Goal: Use online tool/utility: Utilize a website feature to perform a specific function

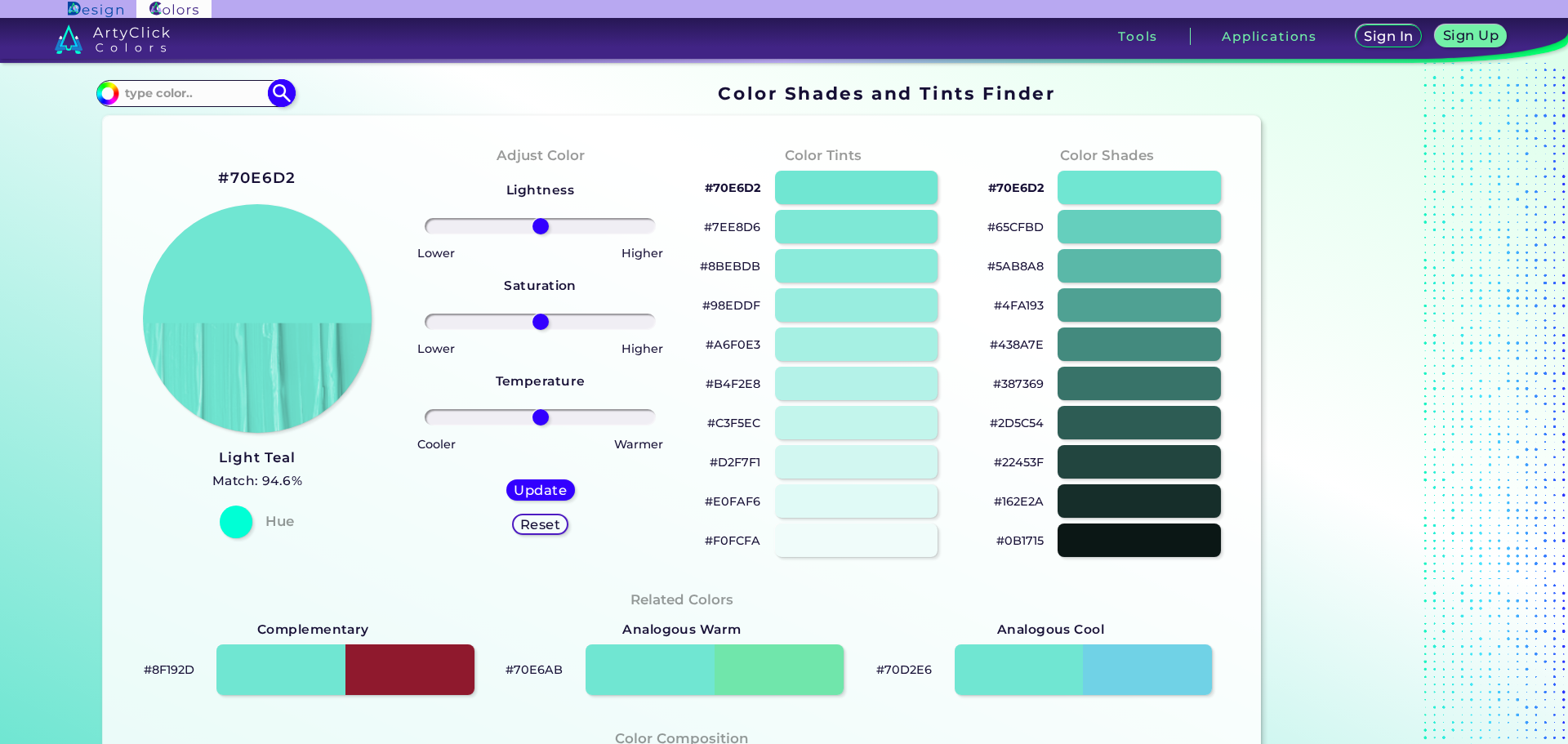
click at [202, 101] on input at bounding box center [195, 93] width 152 height 22
type input "@"
type input "#ff108f"
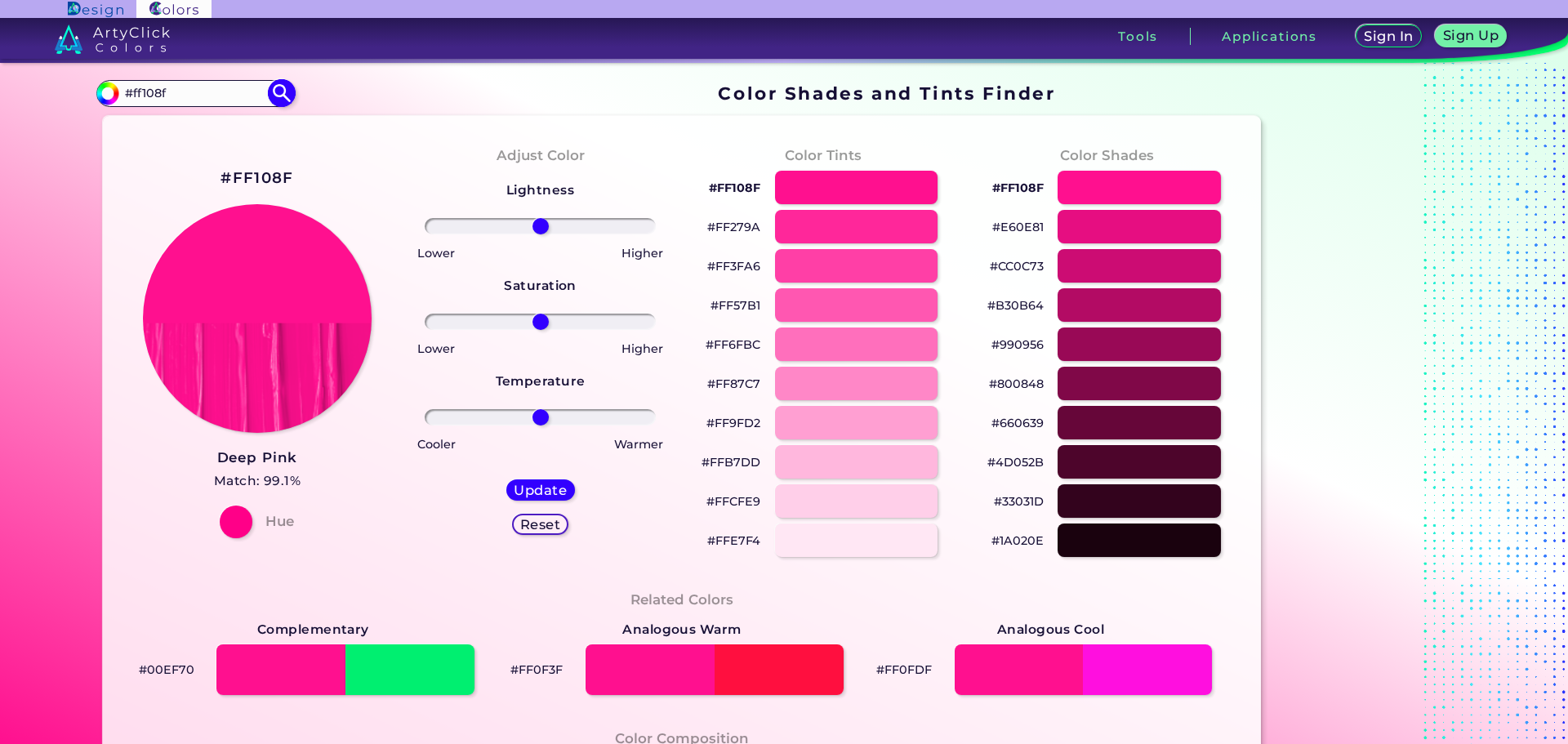
click at [152, 95] on input "#ff108f" at bounding box center [195, 93] width 152 height 22
type input "#ff106f"
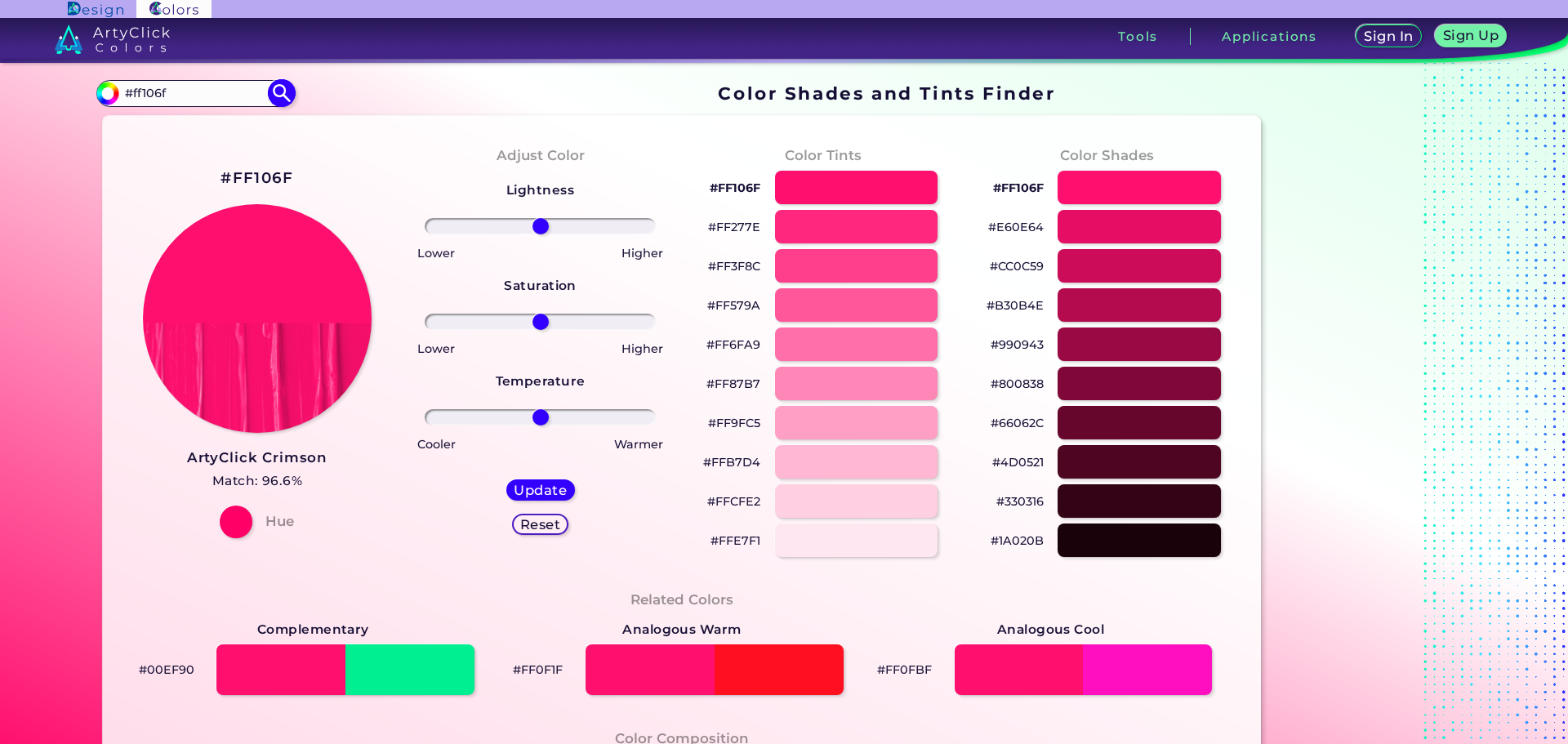
click at [153, 93] on input "#ff106f" at bounding box center [195, 93] width 152 height 22
type input "#ff105f"
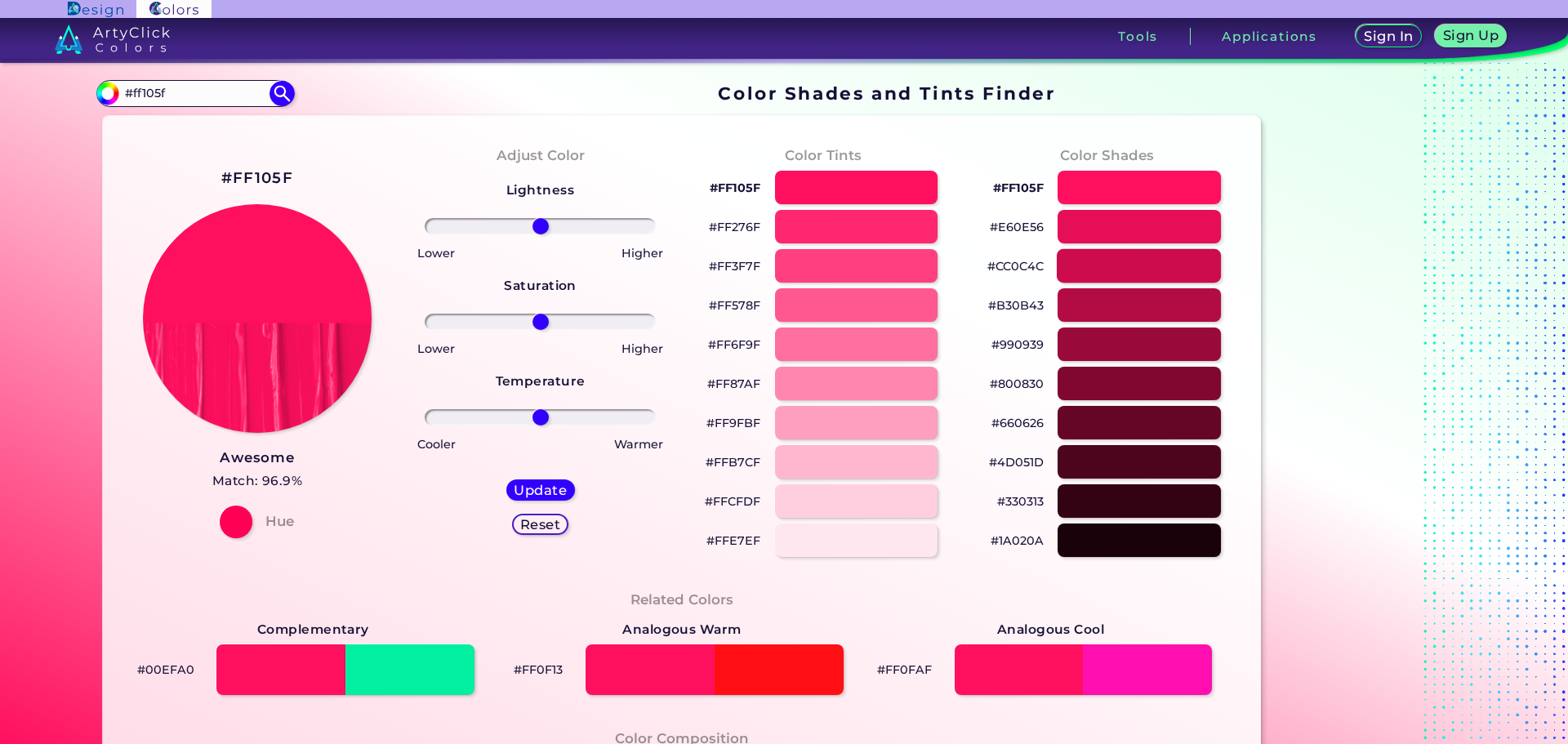
click at [1134, 266] on div at bounding box center [1139, 266] width 164 height 34
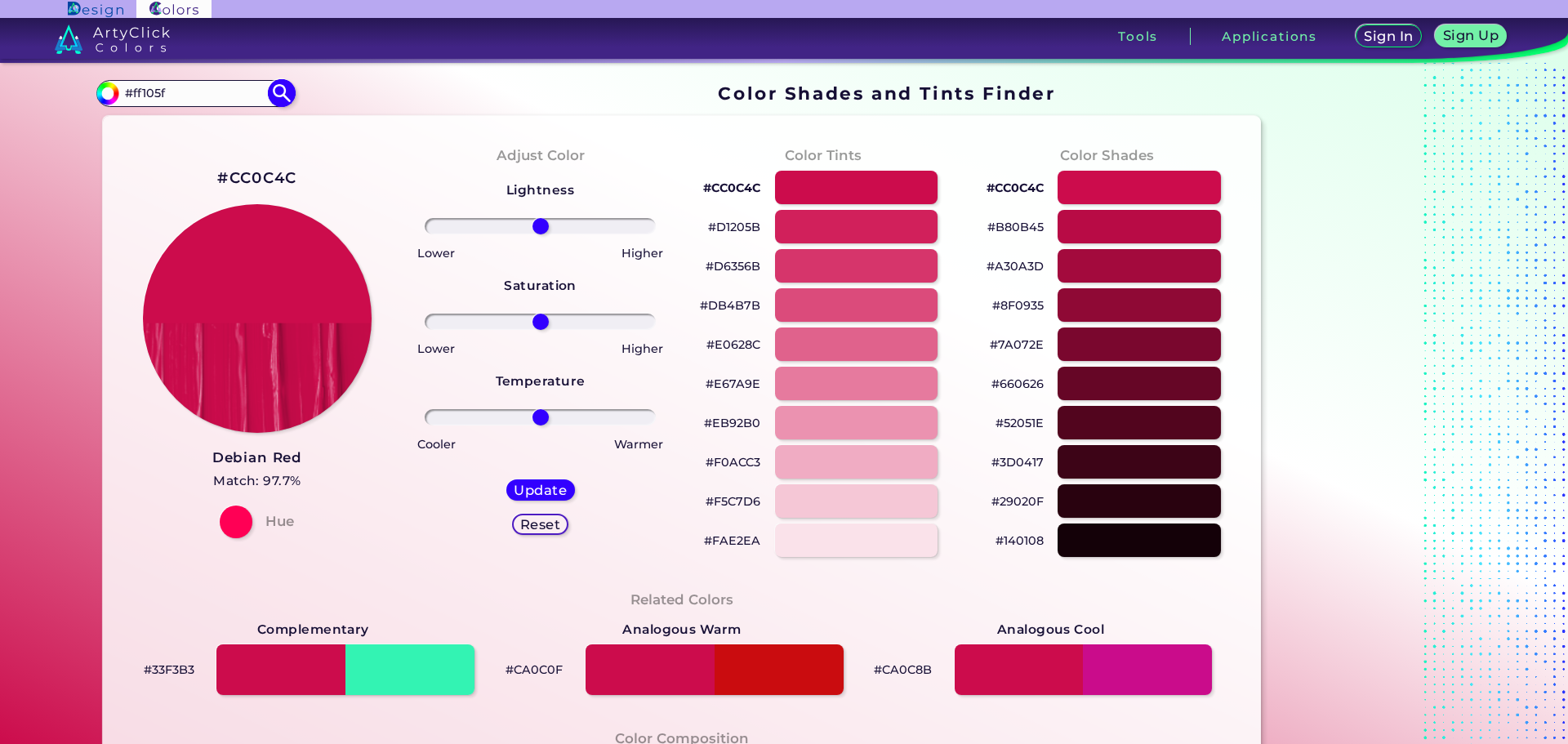
click at [282, 94] on img at bounding box center [282, 93] width 29 height 29
type input "#ff105f"
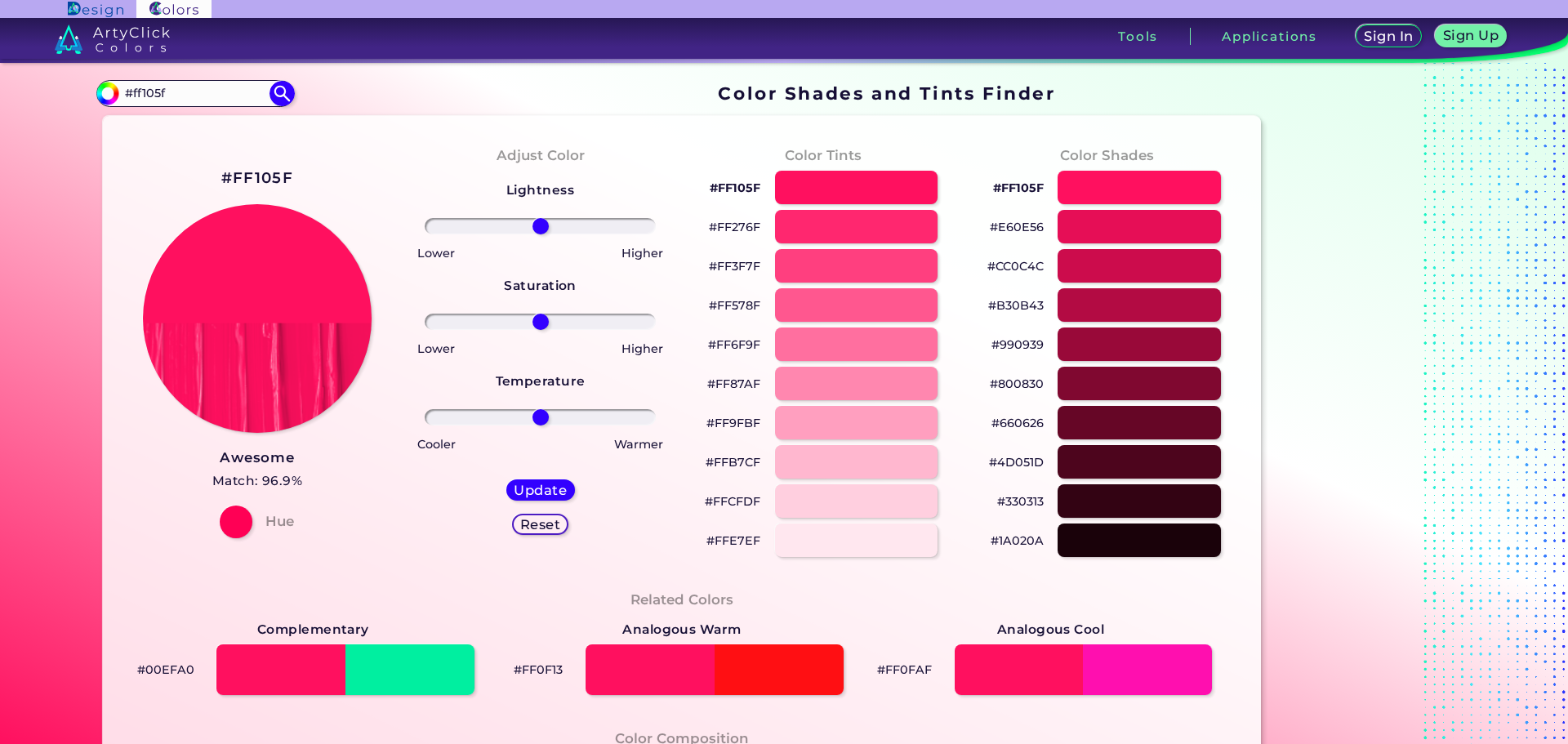
click at [1018, 342] on p "#990939" at bounding box center [1018, 344] width 52 height 19
click at [152, 90] on input "#ff105f" at bounding box center [195, 93] width 152 height 22
type input "#ff104f"
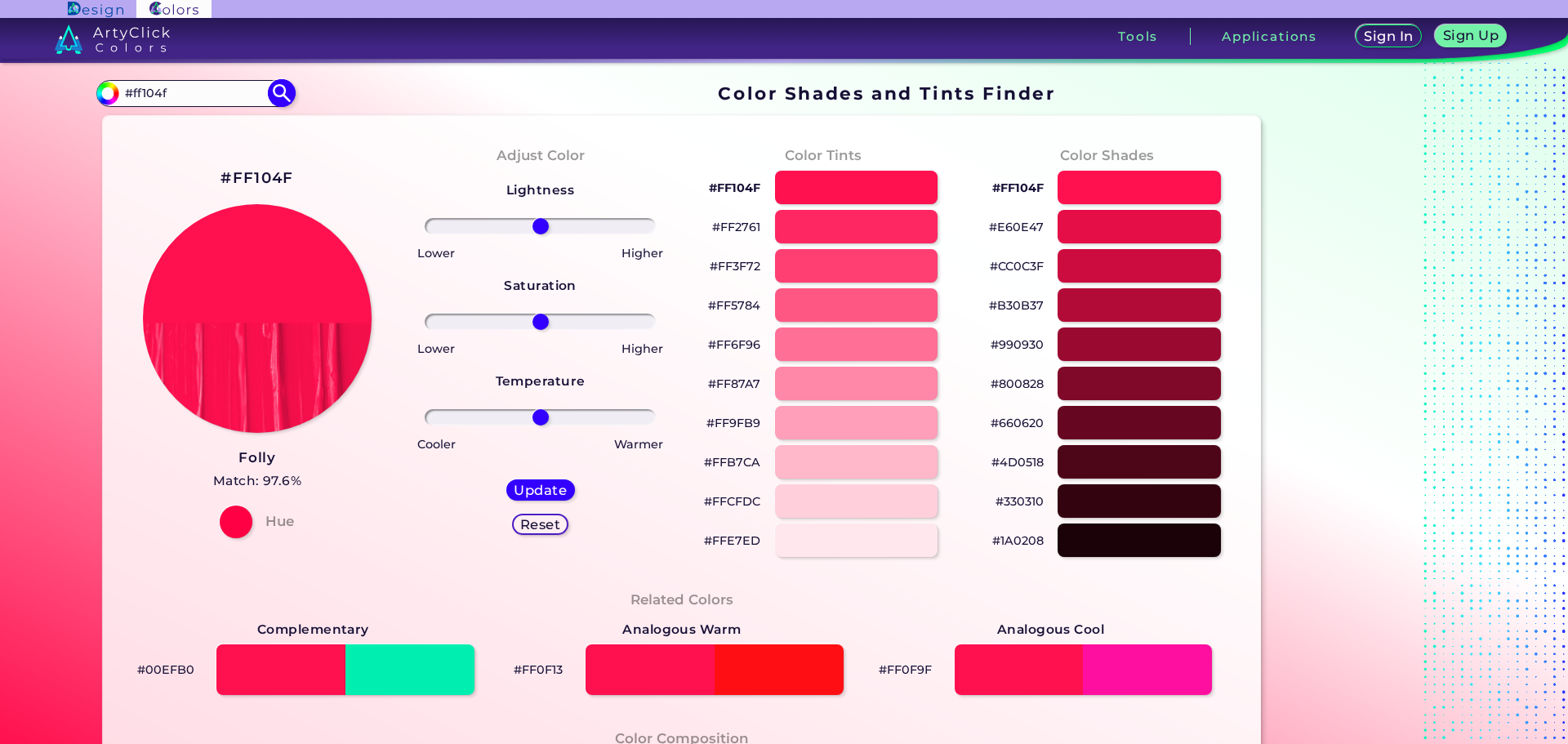
click at [153, 96] on input "#ff104f" at bounding box center [195, 93] width 152 height 22
type input "#ff105f"
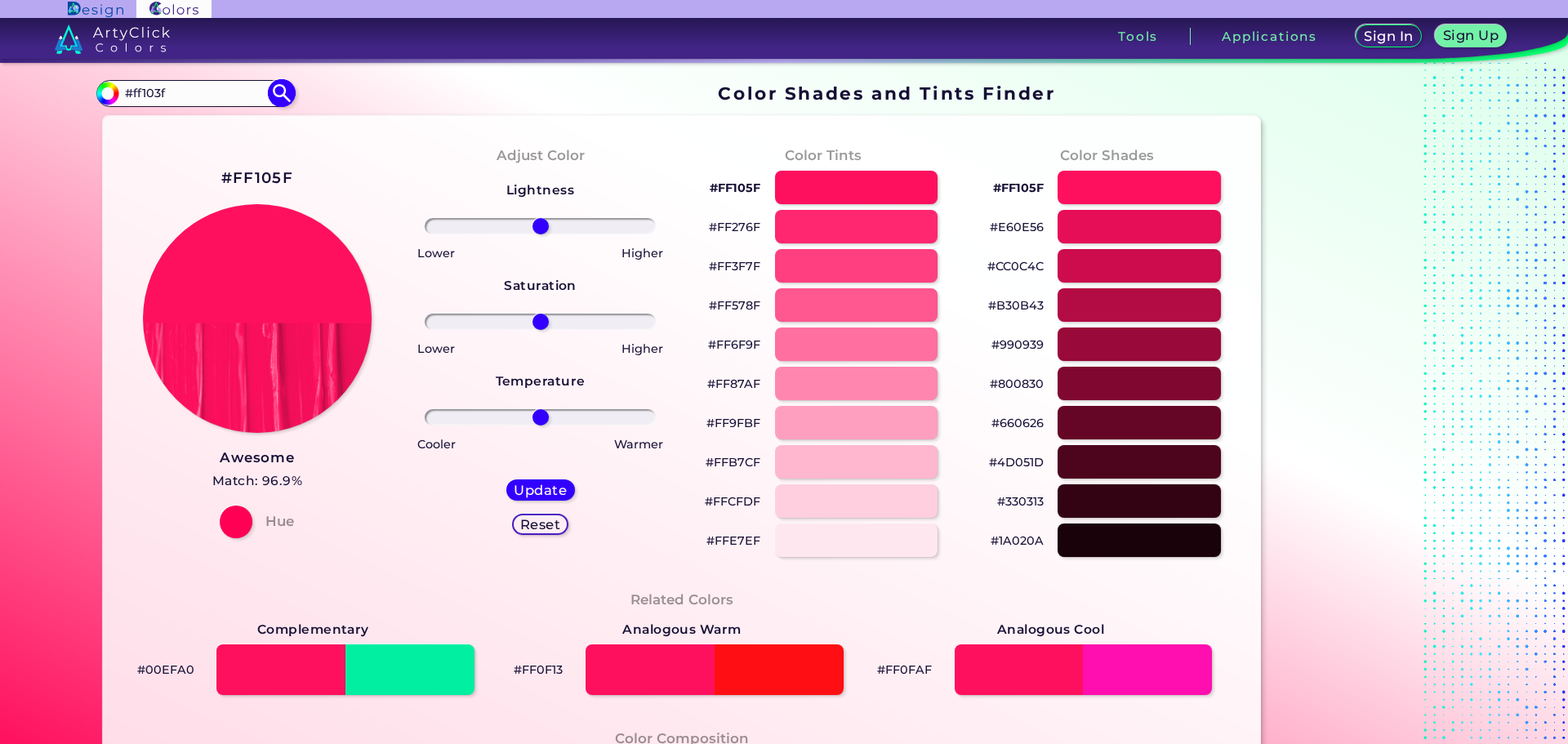
type input "#ff103f"
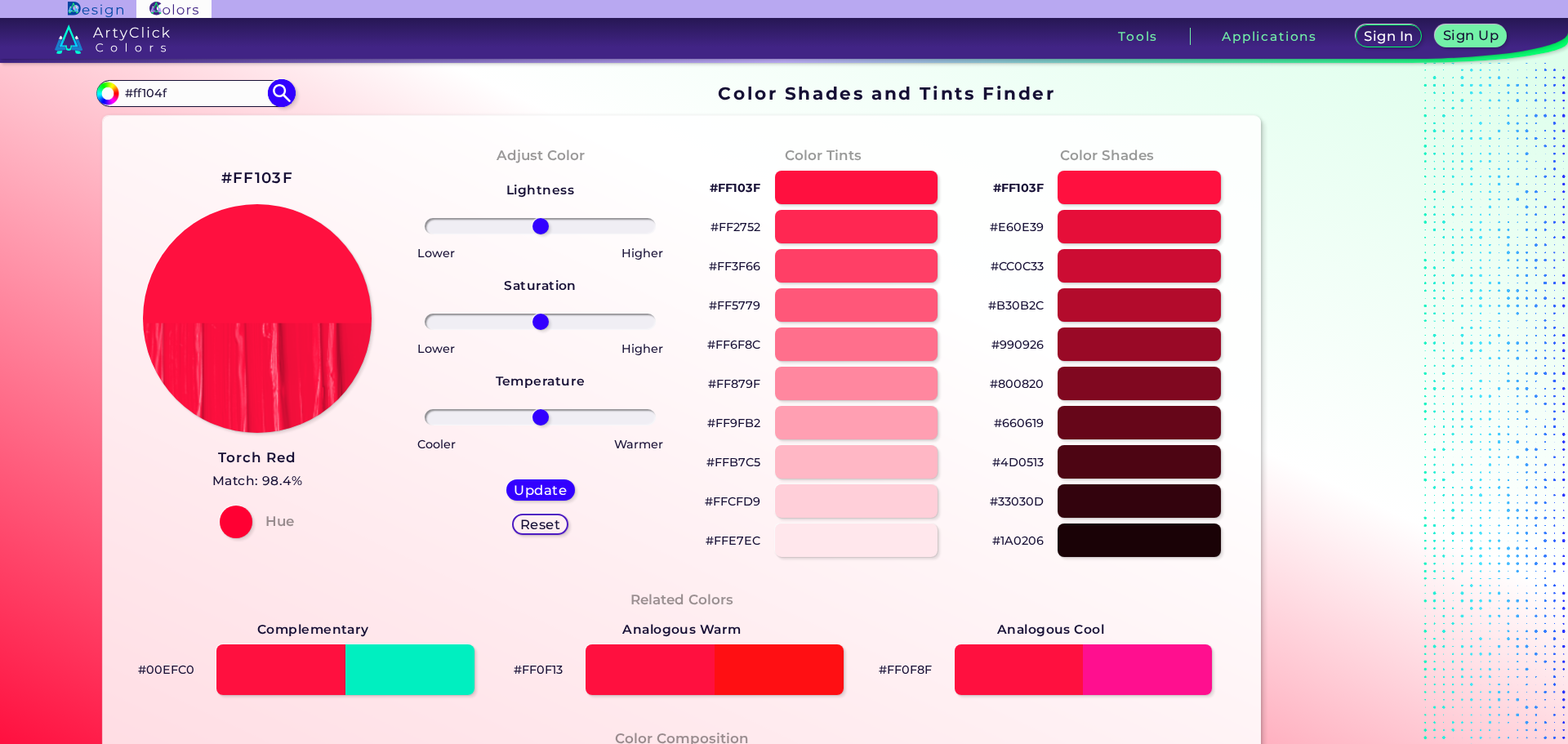
type input "#ff104f"
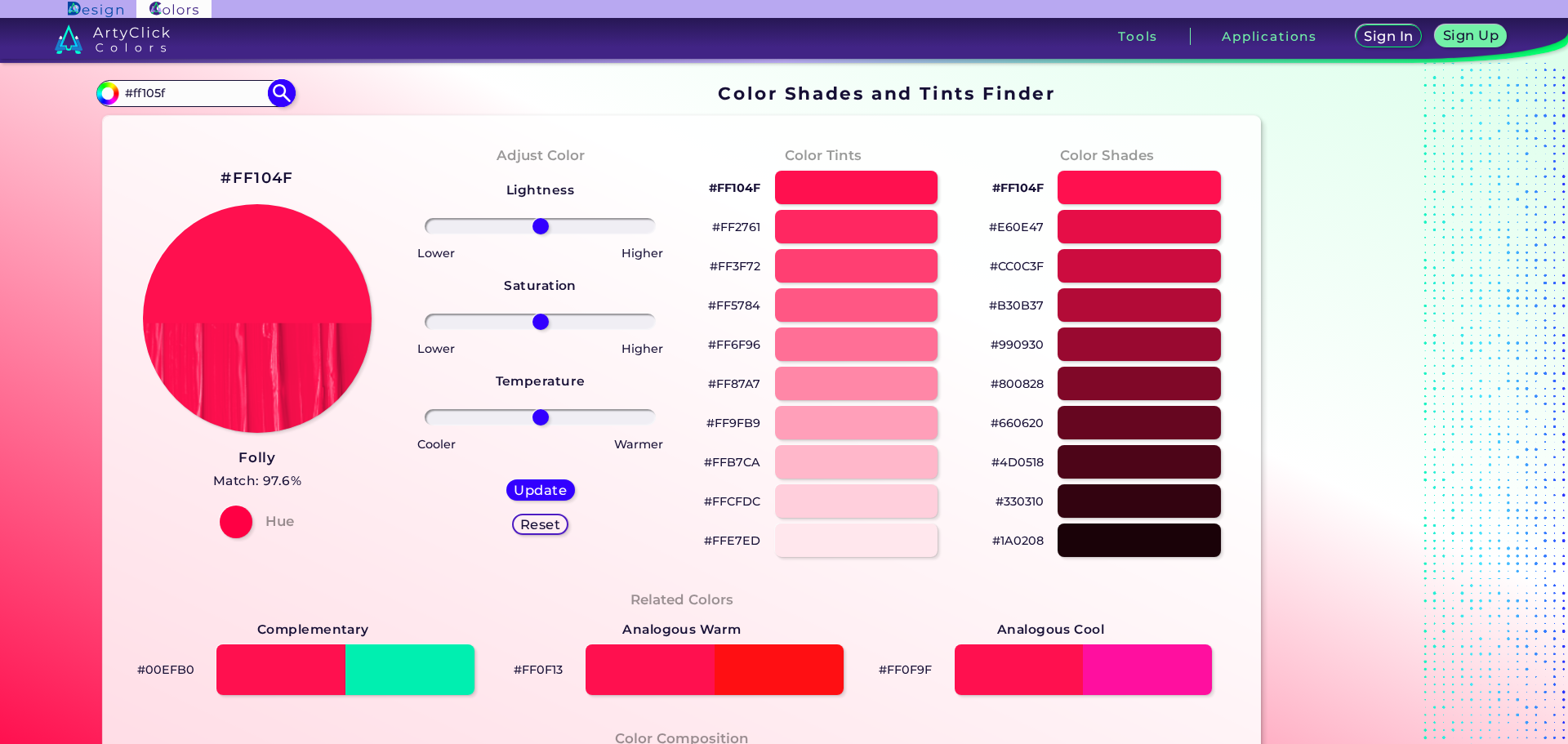
type input "#ff105f"
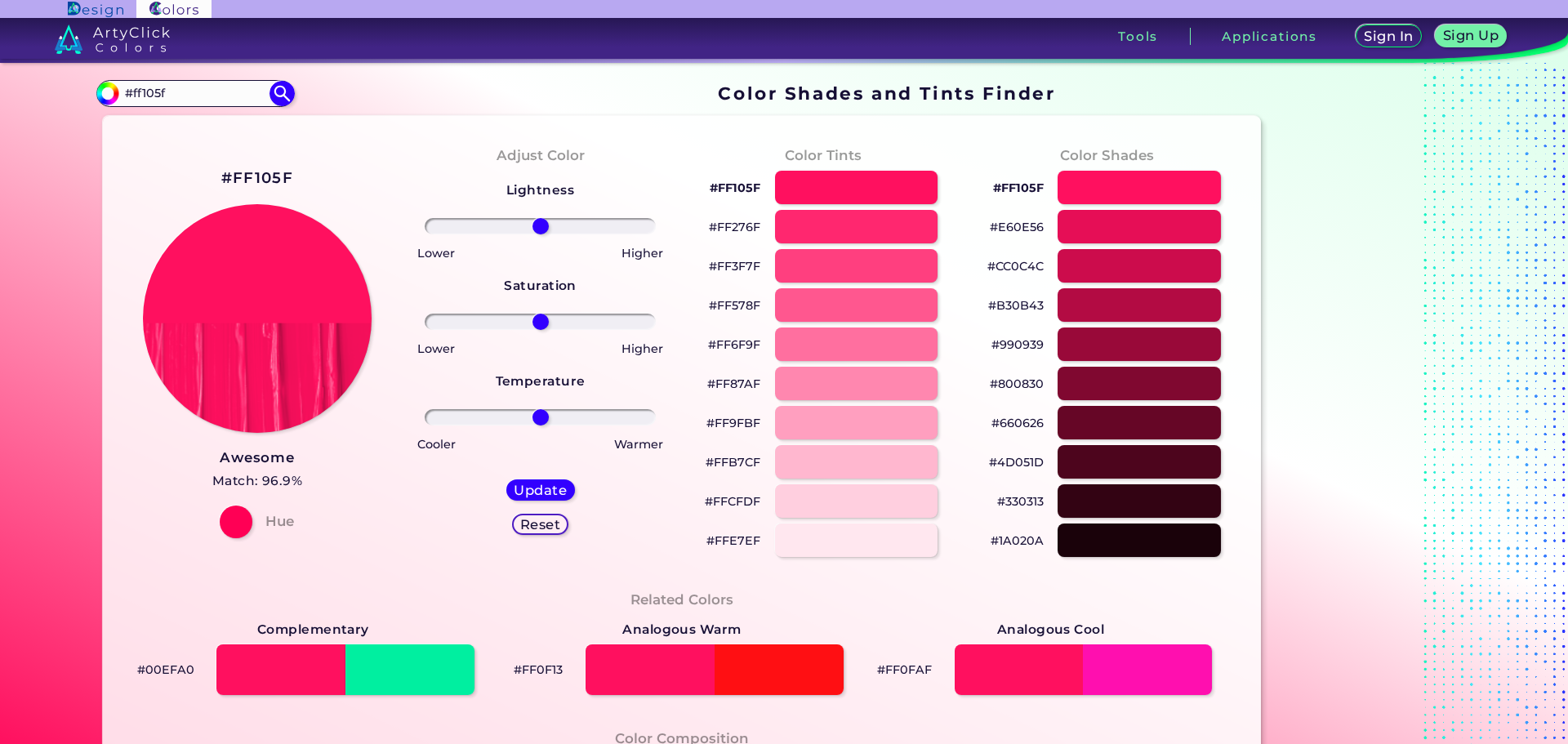
click at [1016, 268] on p "#CC0C4C" at bounding box center [1015, 266] width 56 height 19
click at [737, 541] on p "#FFE7EF" at bounding box center [734, 541] width 54 height 19
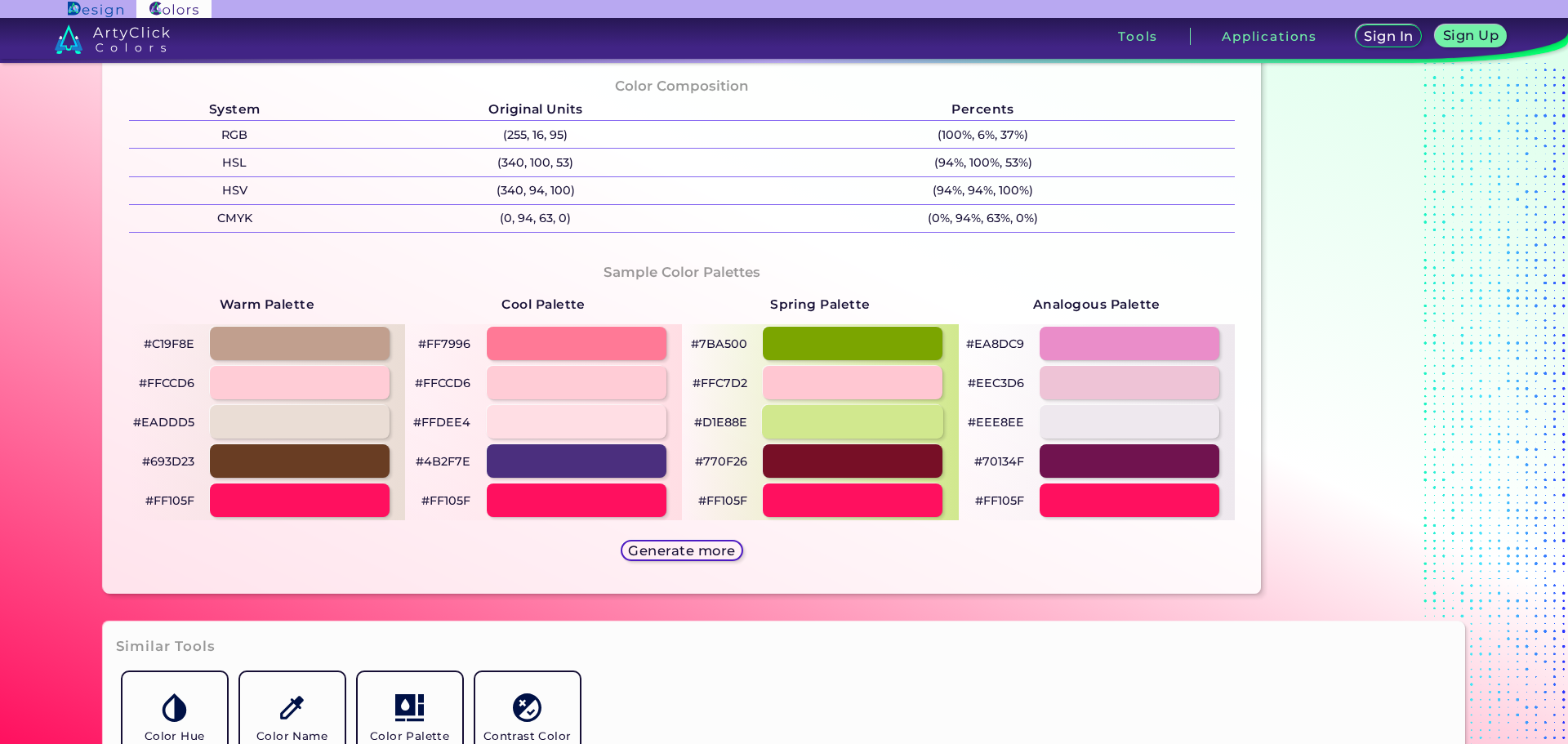
scroll to position [654, 0]
click at [1370, 357] on div at bounding box center [1369, 12] width 204 height 1176
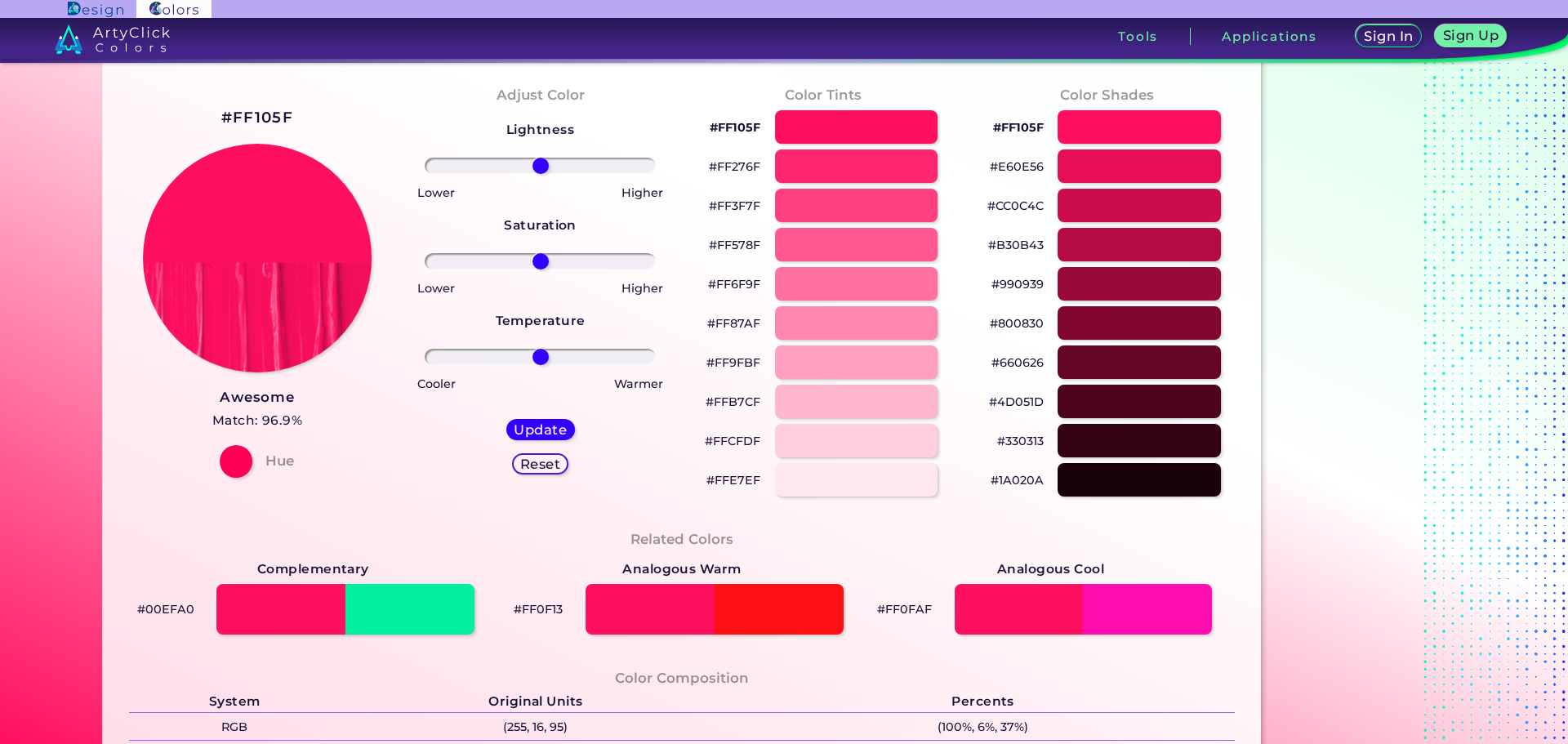
scroll to position [0, 0]
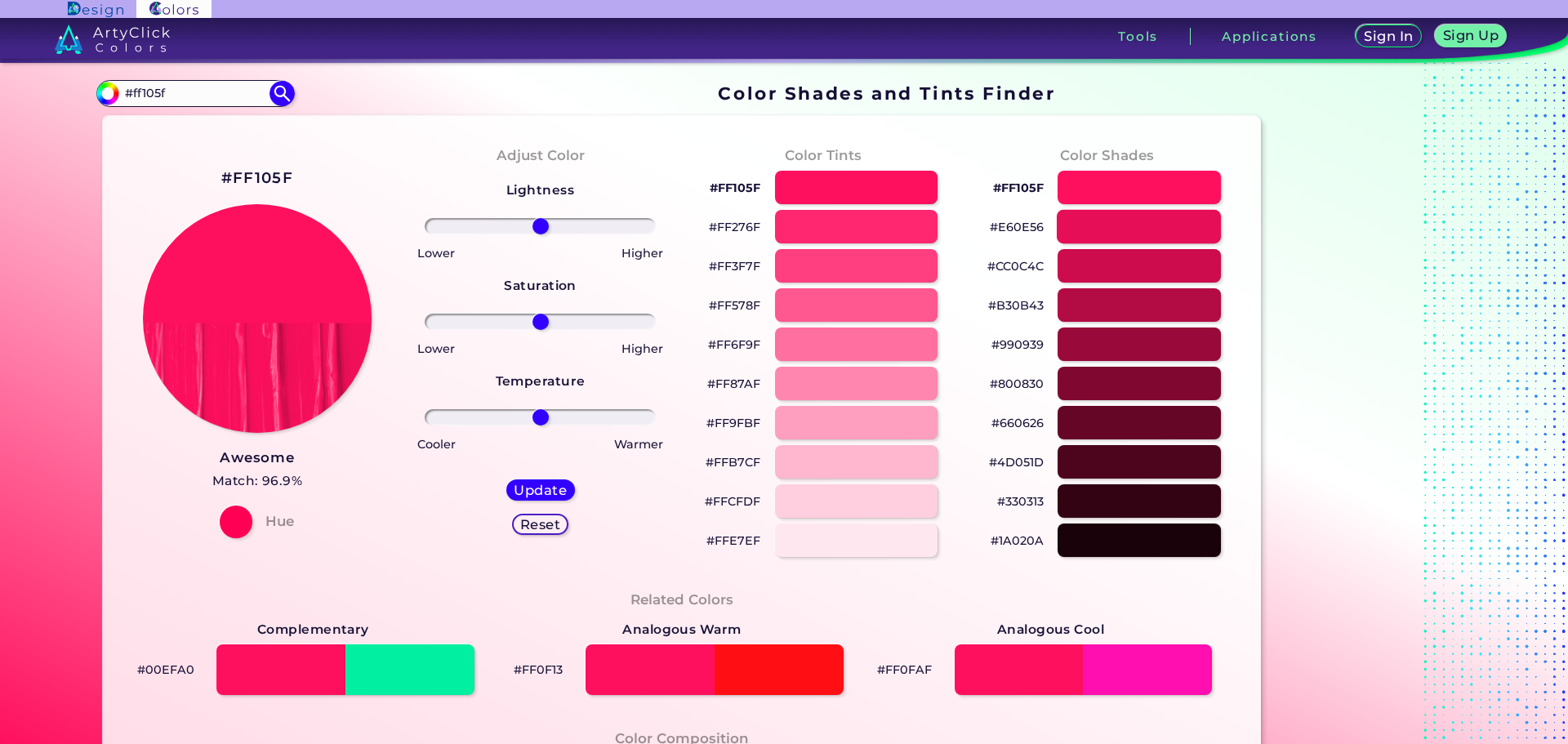
click at [1071, 228] on div at bounding box center [1139, 227] width 164 height 34
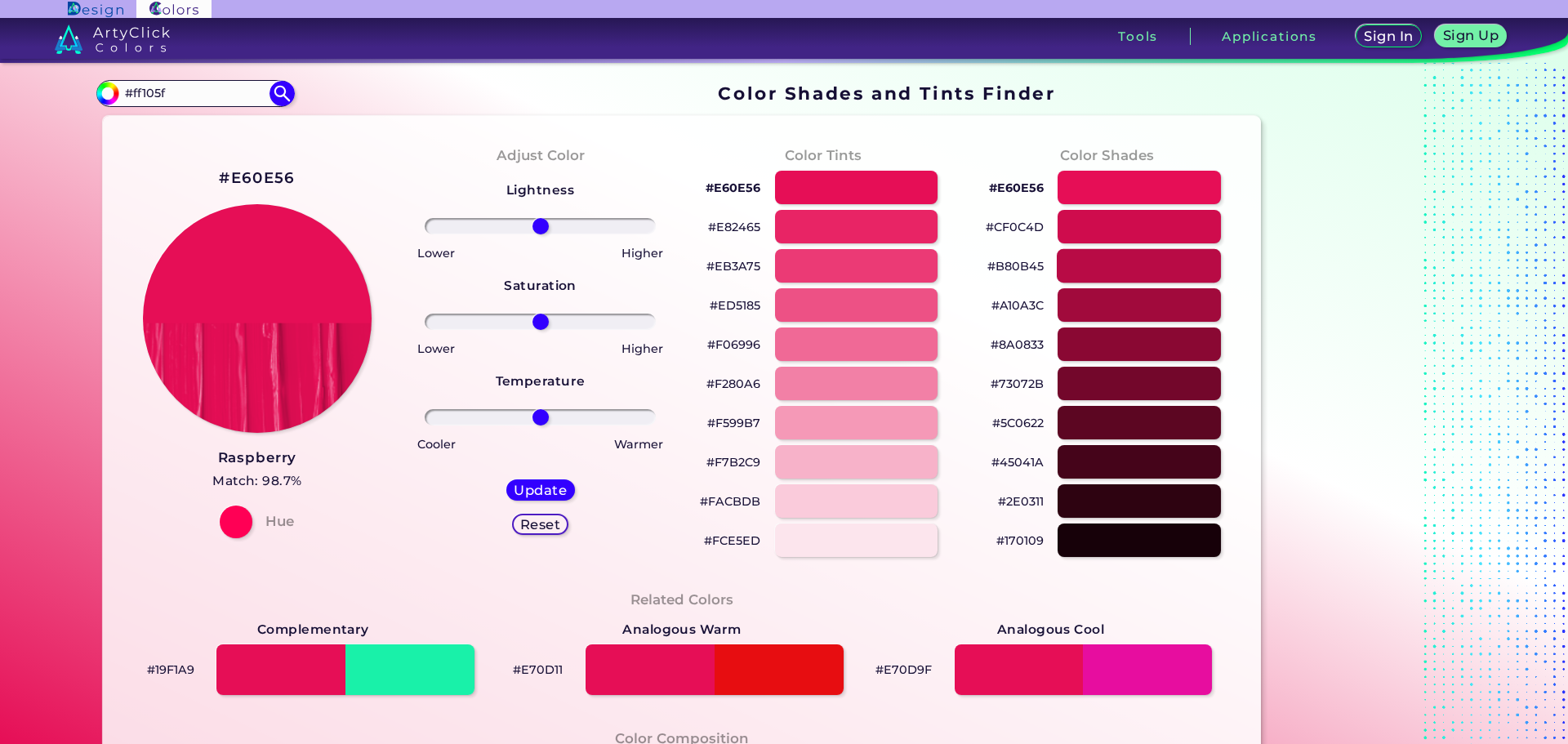
click at [1089, 271] on div at bounding box center [1139, 266] width 164 height 34
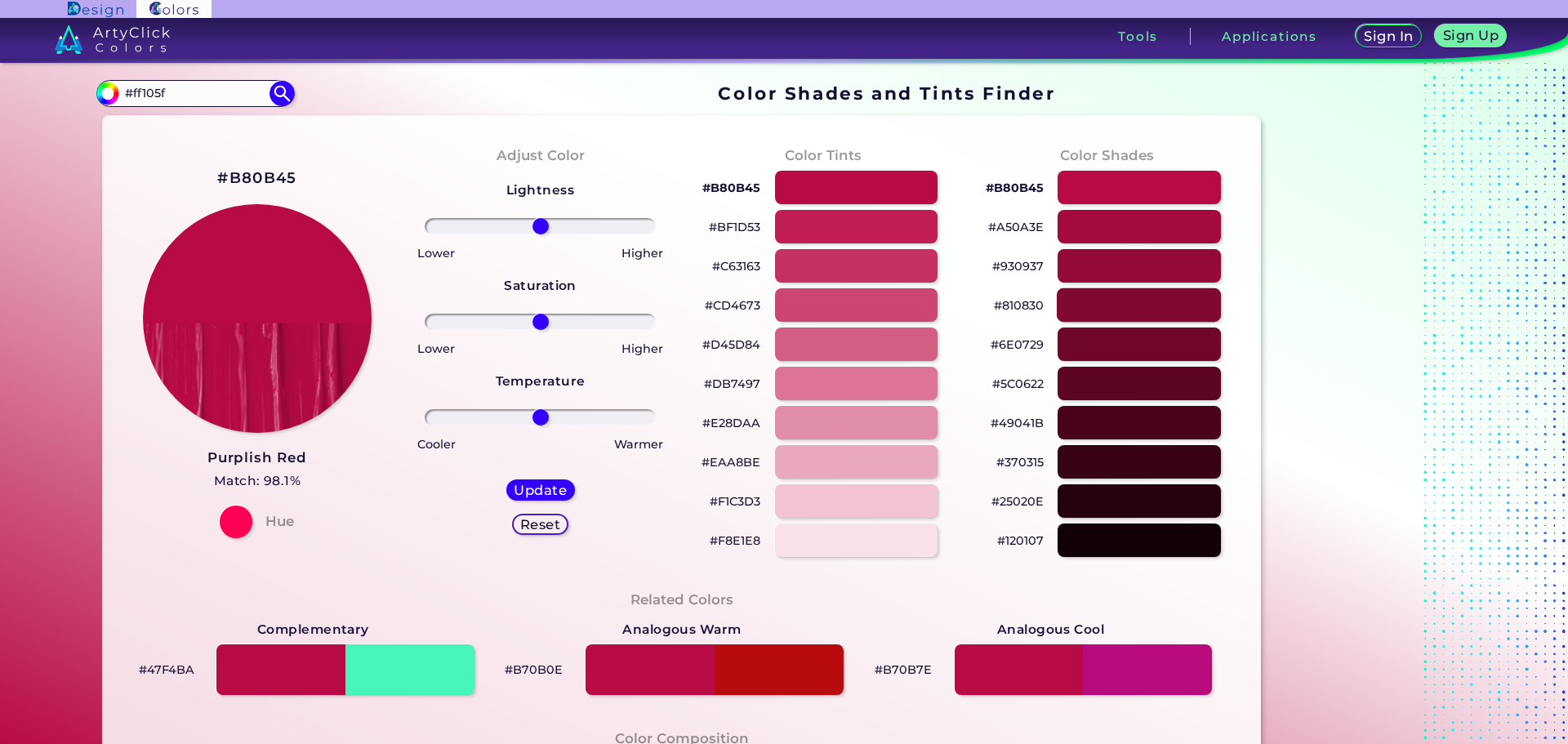
click at [1117, 303] on div at bounding box center [1139, 305] width 164 height 34
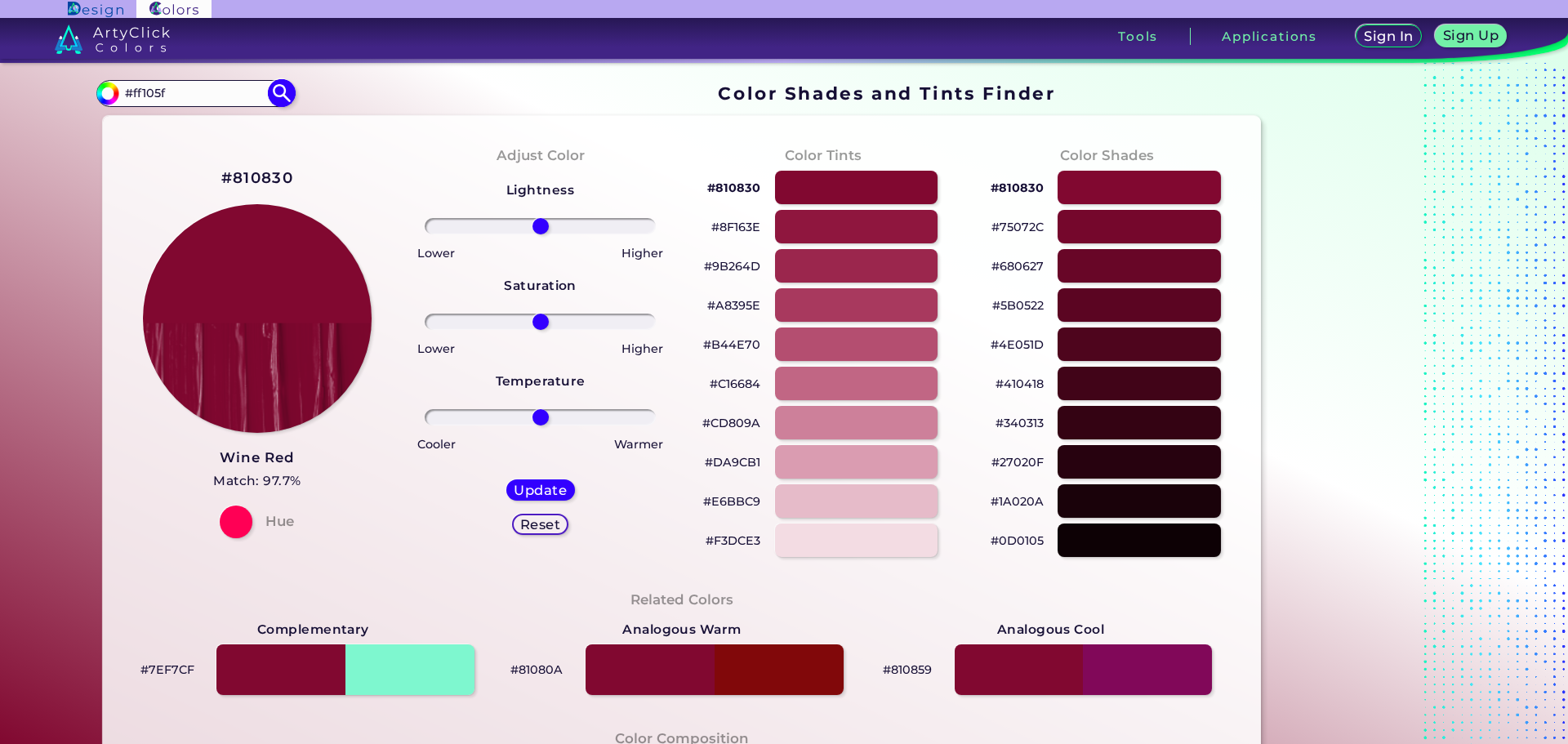
click at [283, 88] on img at bounding box center [282, 93] width 29 height 29
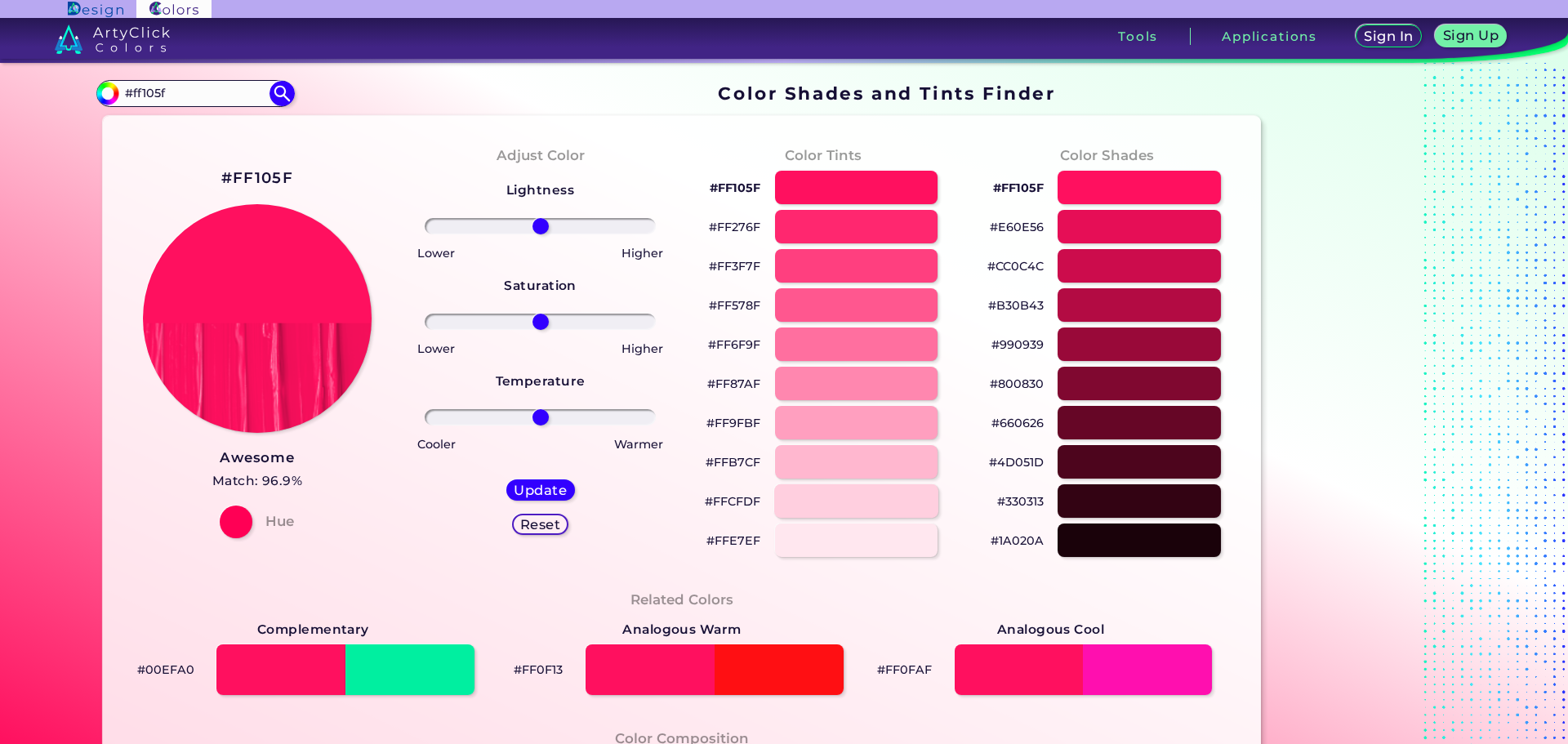
click at [866, 503] on div at bounding box center [855, 501] width 164 height 34
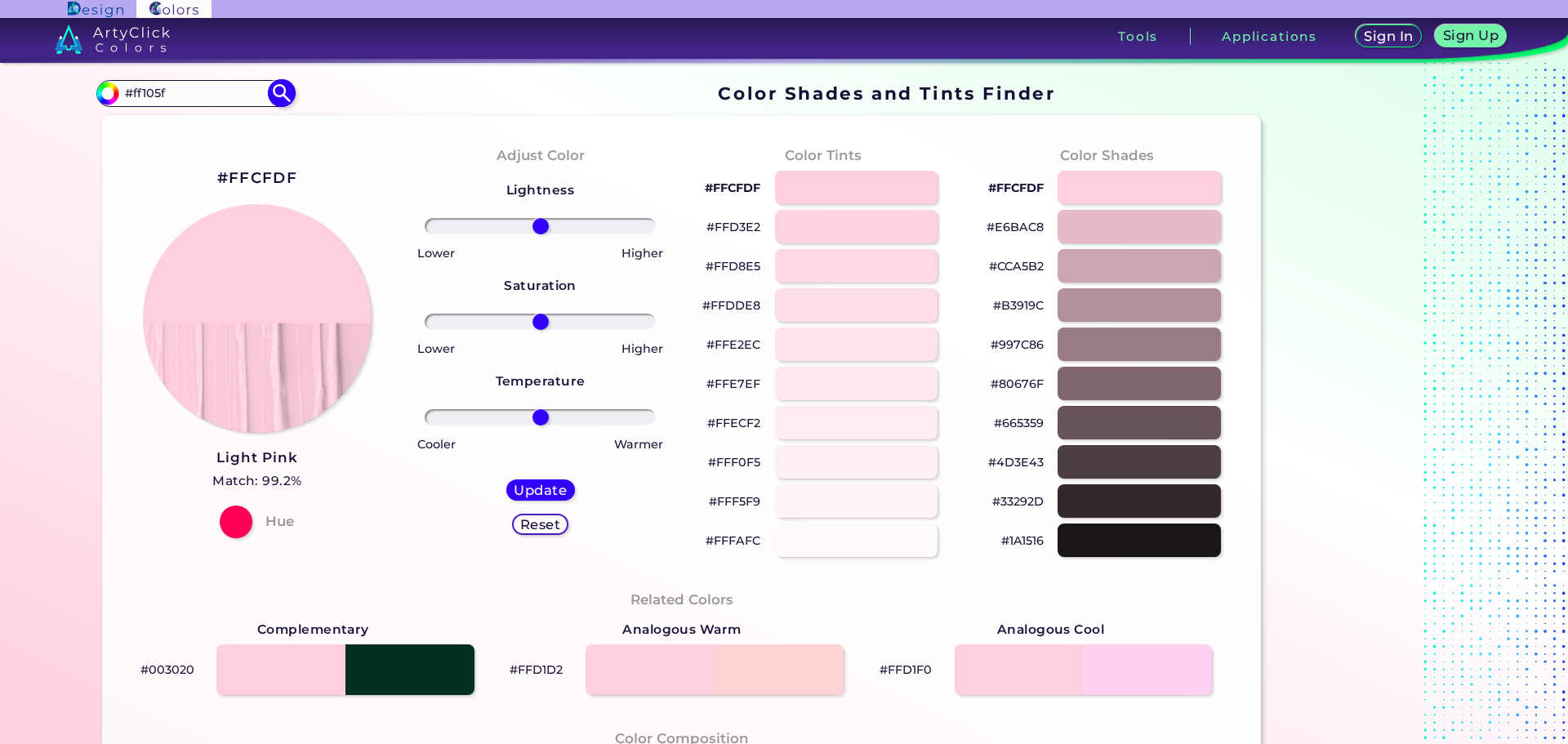
click at [277, 95] on img at bounding box center [282, 93] width 29 height 29
type input "#ff105f"
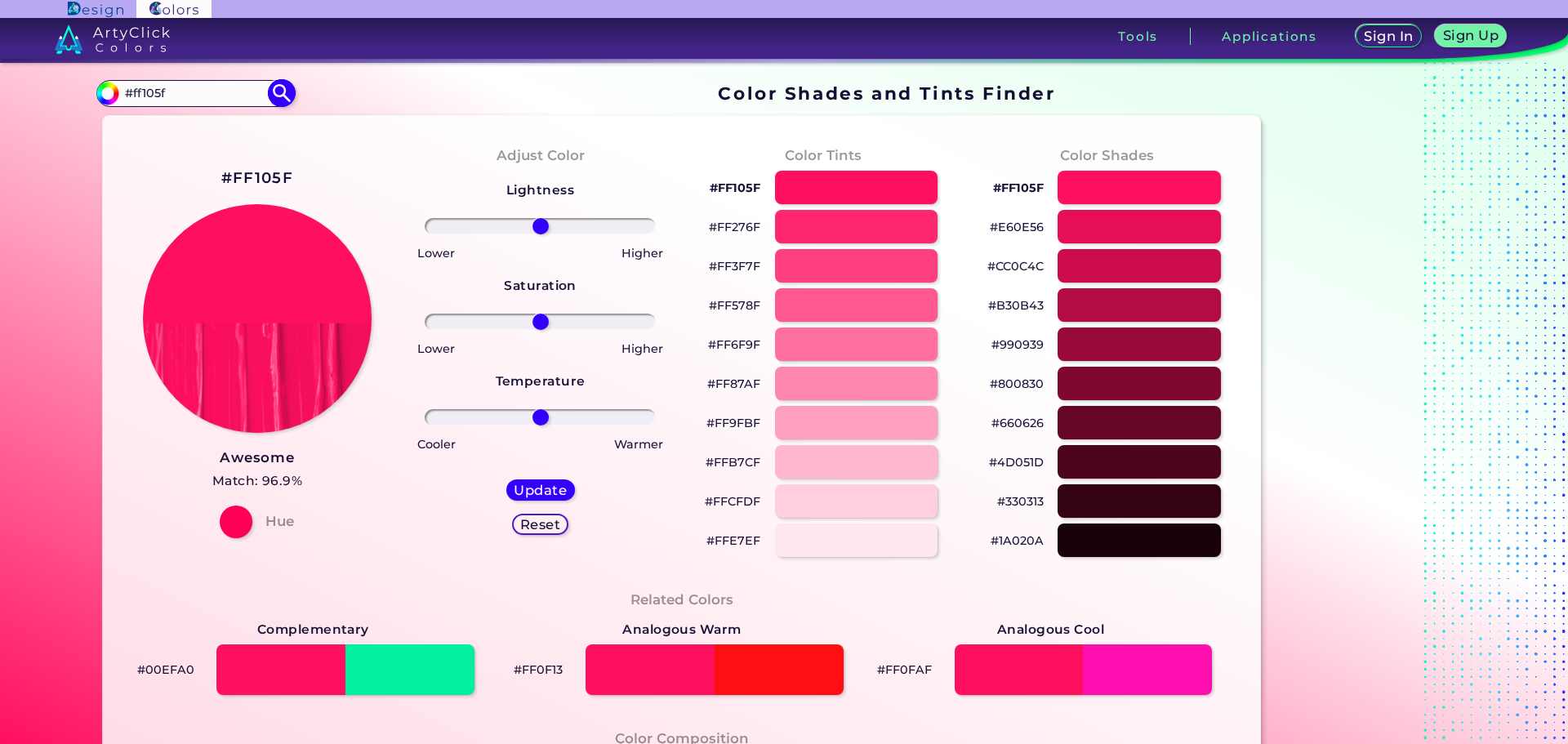
drag, startPoint x: 176, startPoint y: 96, endPoint x: 104, endPoint y: 93, distance: 72.1
click at [104, 93] on div "#ff105f #ff105f Acadia ◉ Acid Green ◉ Aero Blue ◉ Alabaster ◉ Albescent White ◉…" at bounding box center [195, 92] width 197 height 26
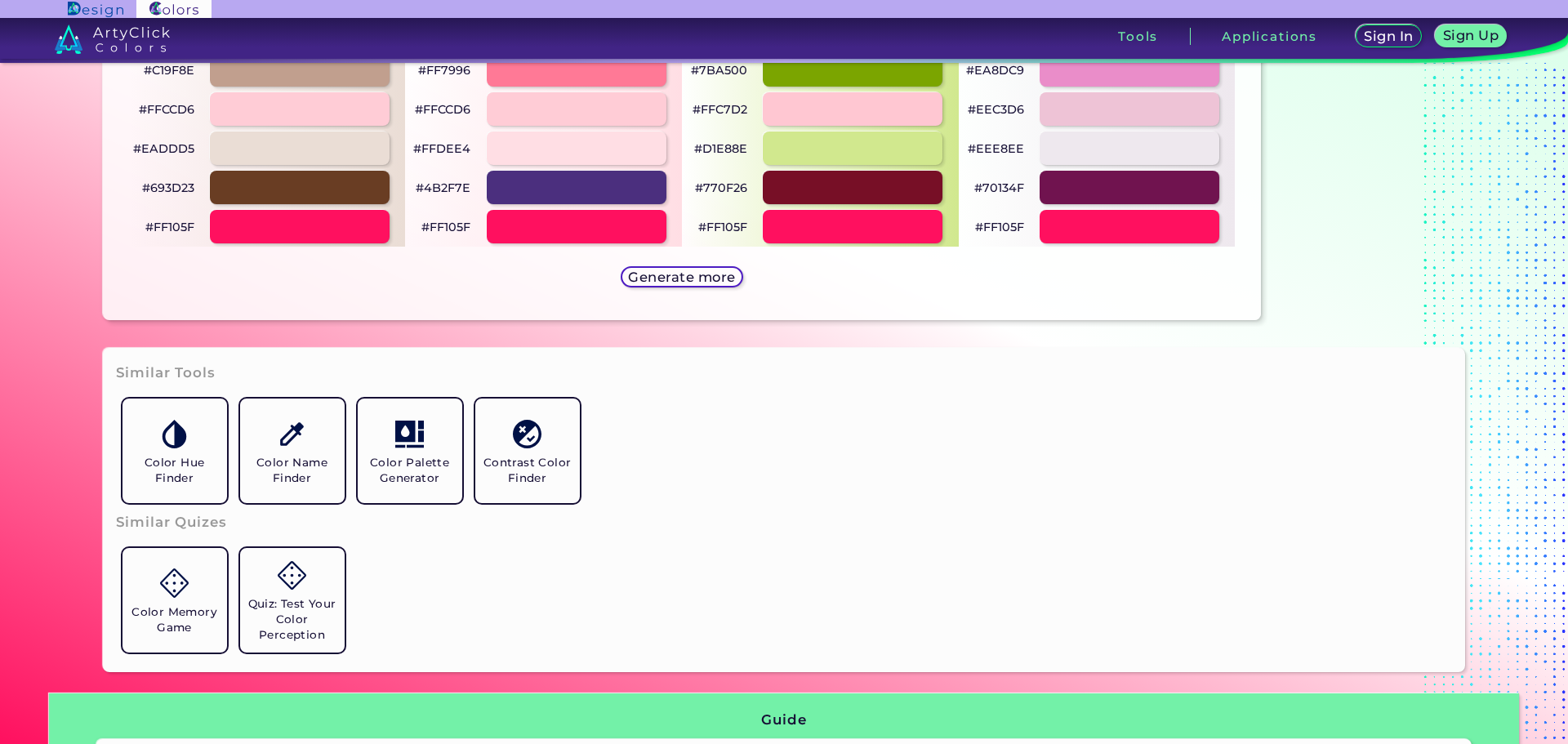
scroll to position [1144, 0]
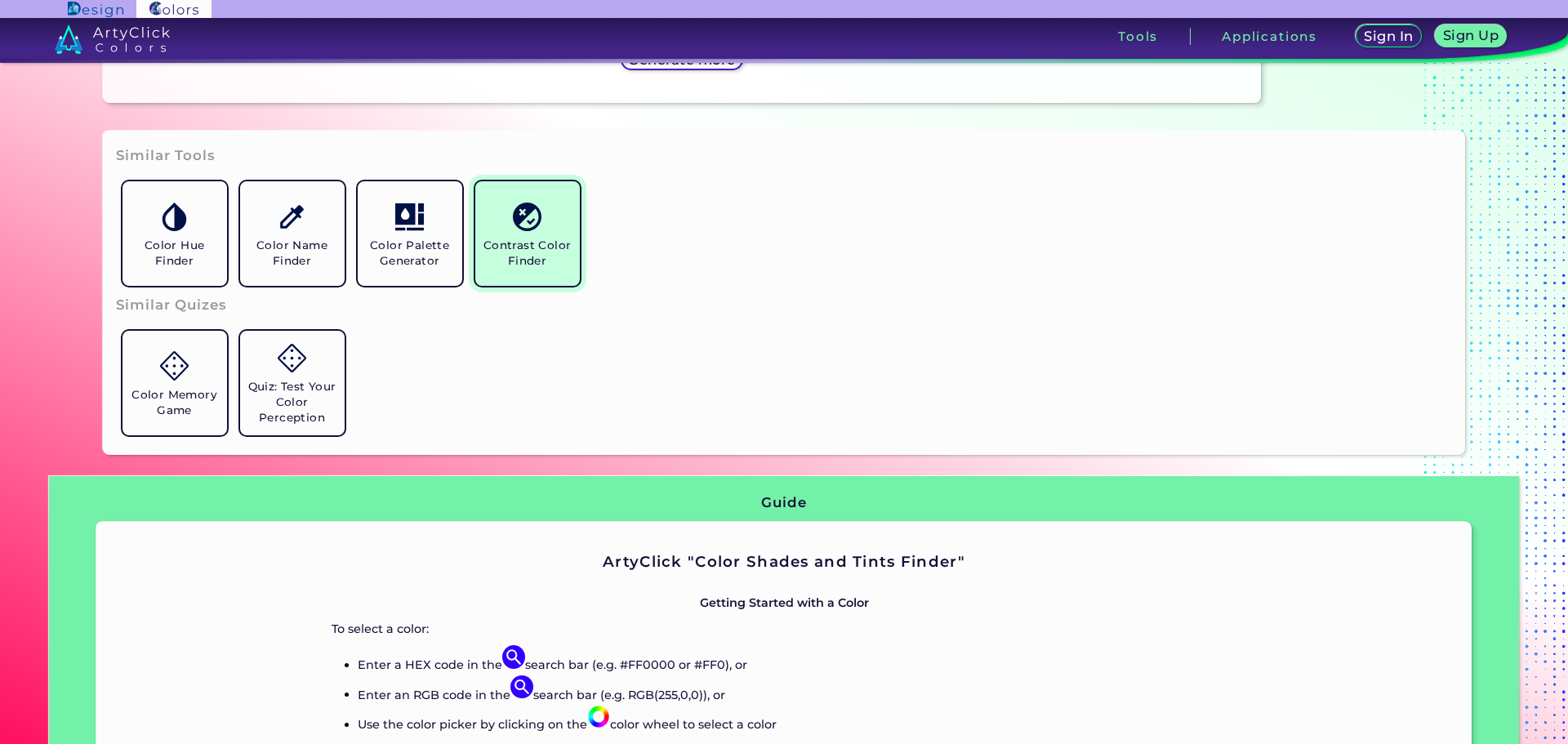
click at [516, 253] on h5 "Contrast Color Finder" at bounding box center [527, 253] width 92 height 31
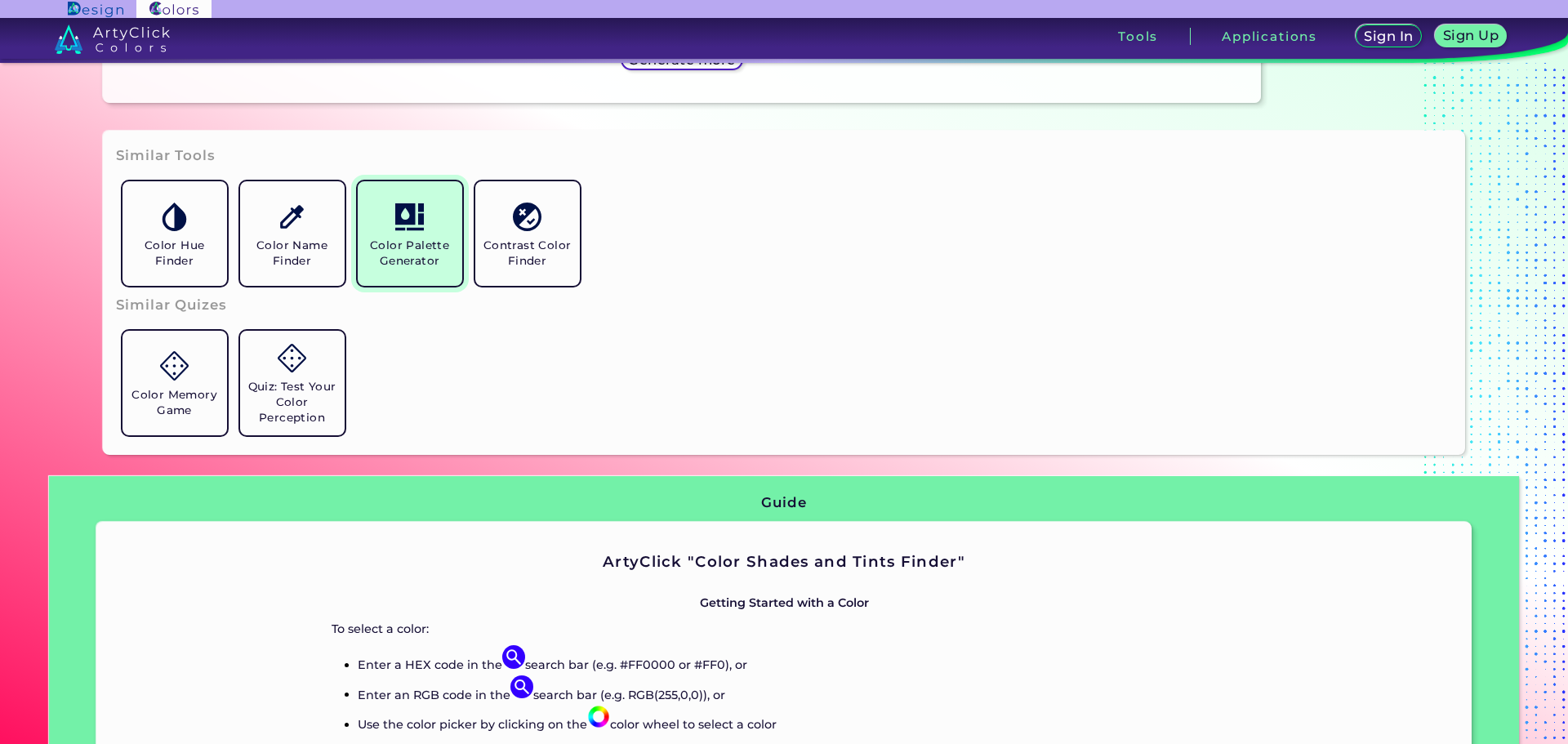
click at [392, 240] on h5 "Color Palette Generator" at bounding box center [409, 253] width 92 height 31
